Goal: Information Seeking & Learning: Learn about a topic

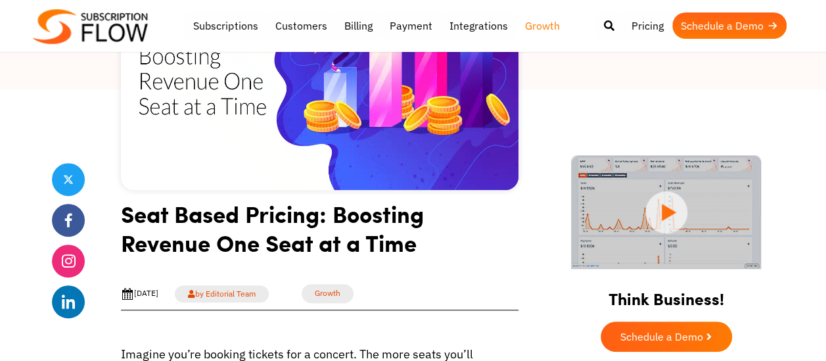
scroll to position [213, 0]
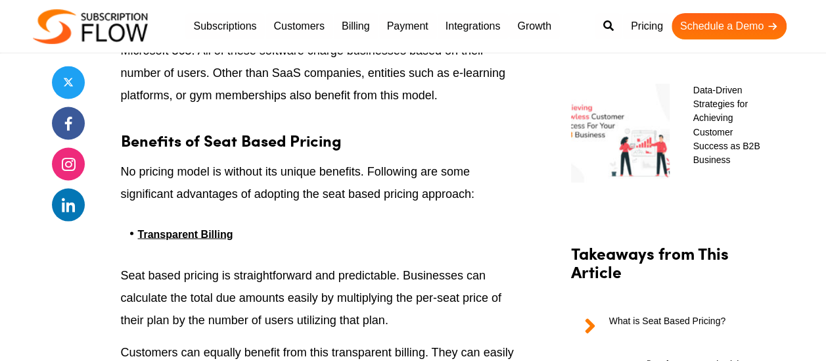
scroll to position [1117, 0]
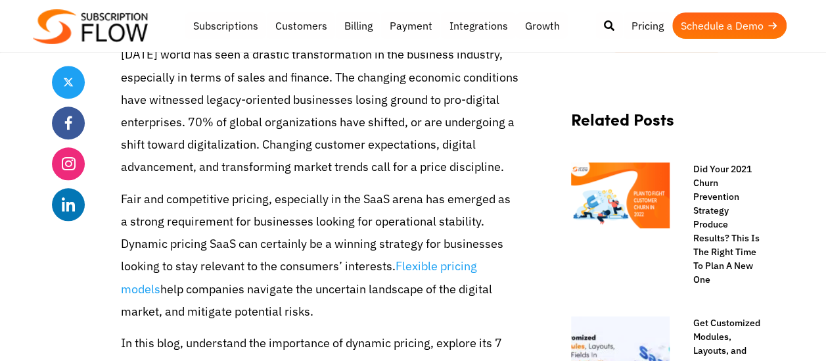
scroll to position [591, 0]
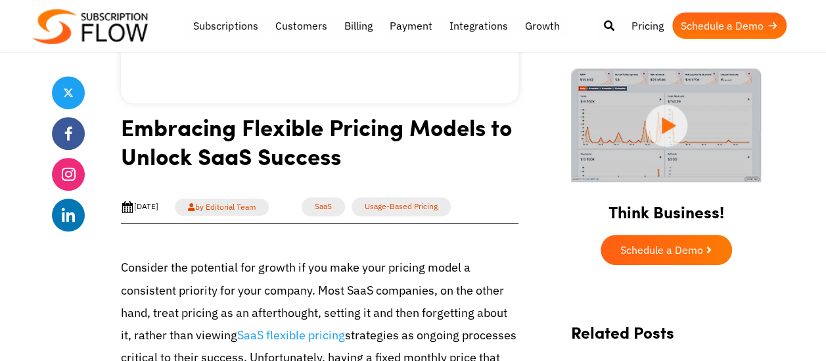
scroll to position [197, 0]
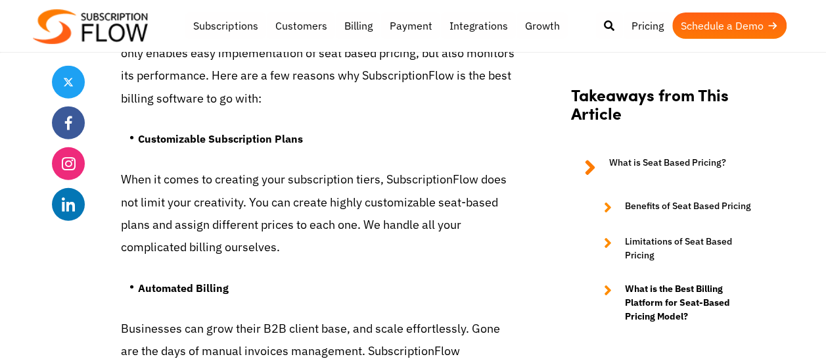
scroll to position [4006, 0]
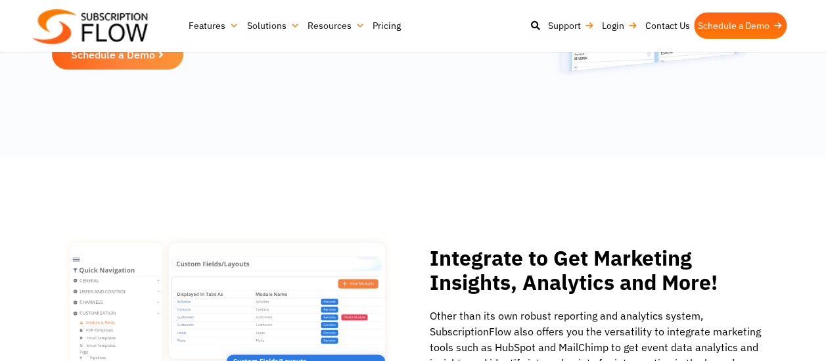
scroll to position [1970, 0]
